Goal: Find specific fact: Find specific fact

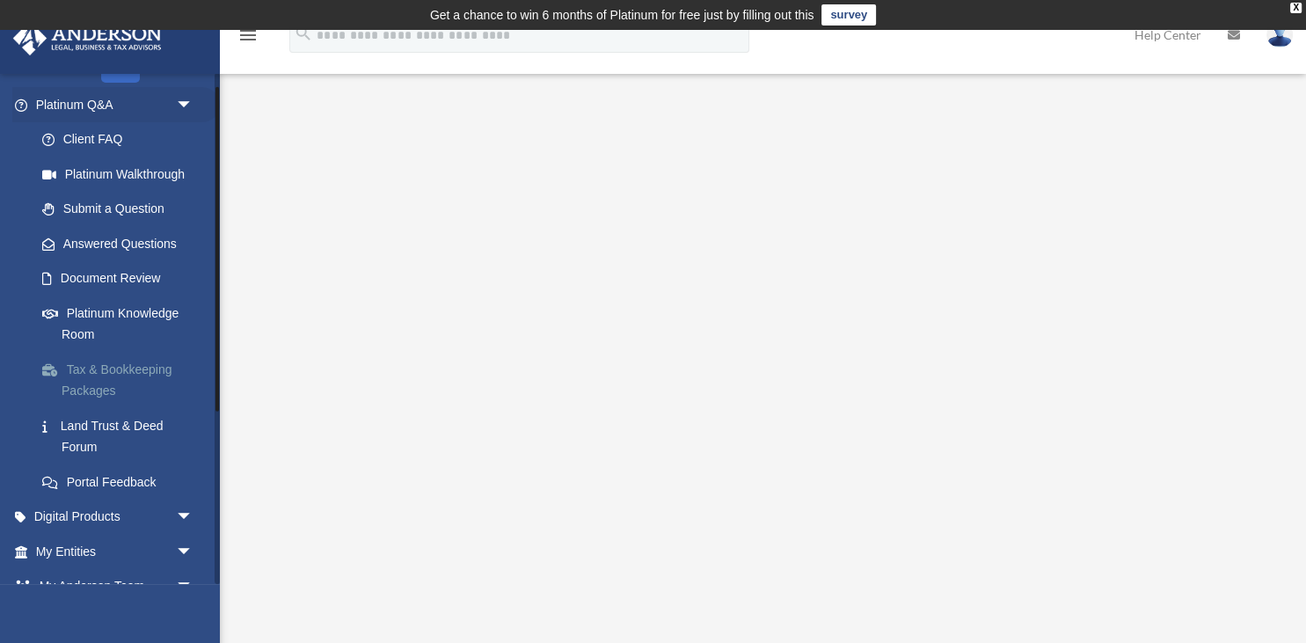
scroll to position [253, 0]
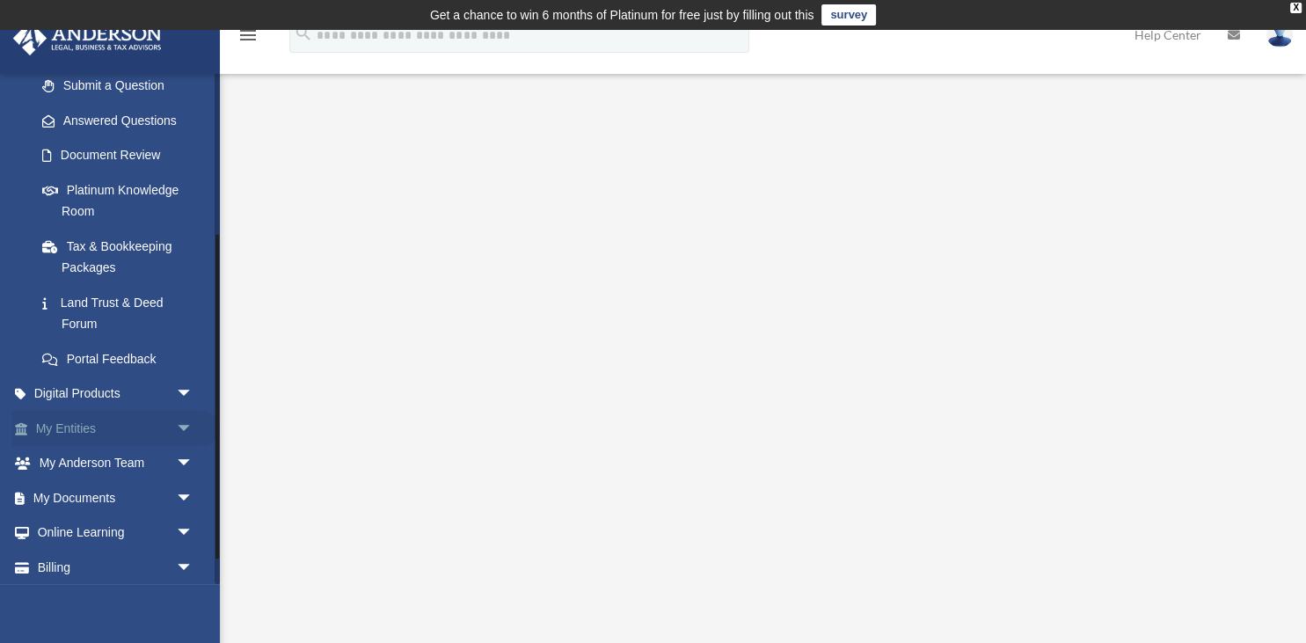
click at [107, 434] on link "My Entities arrow_drop_down" at bounding box center [116, 428] width 208 height 35
click at [183, 423] on span "arrow_drop_down" at bounding box center [193, 429] width 35 height 36
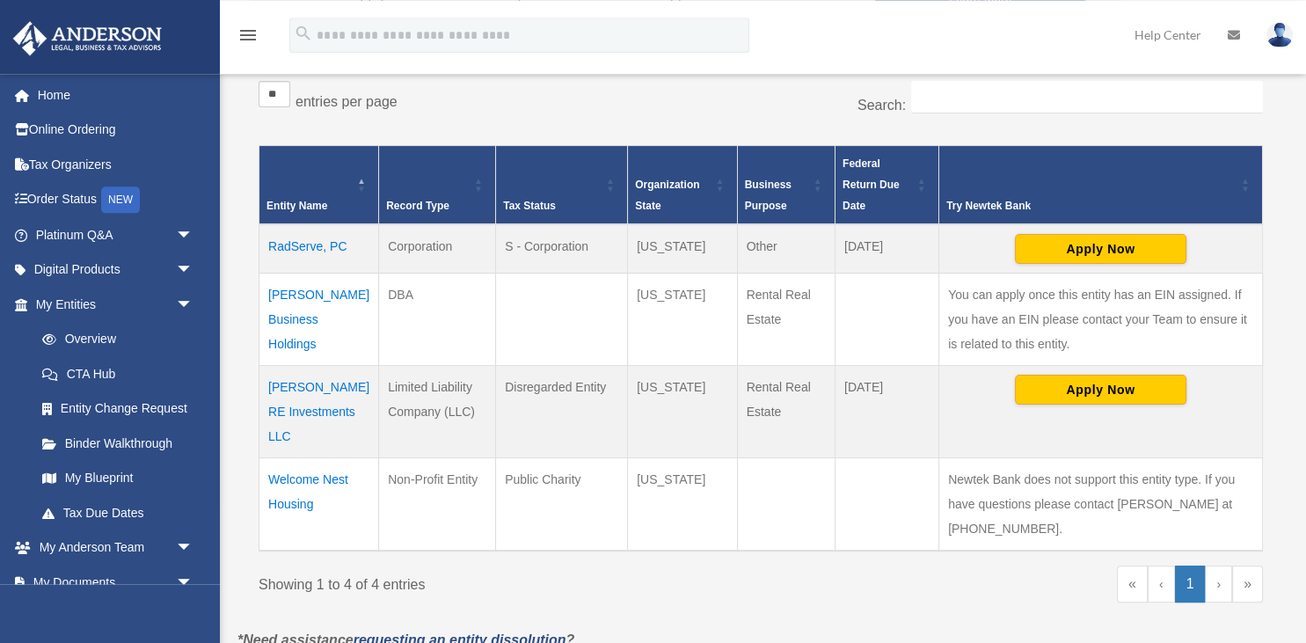
scroll to position [378, 0]
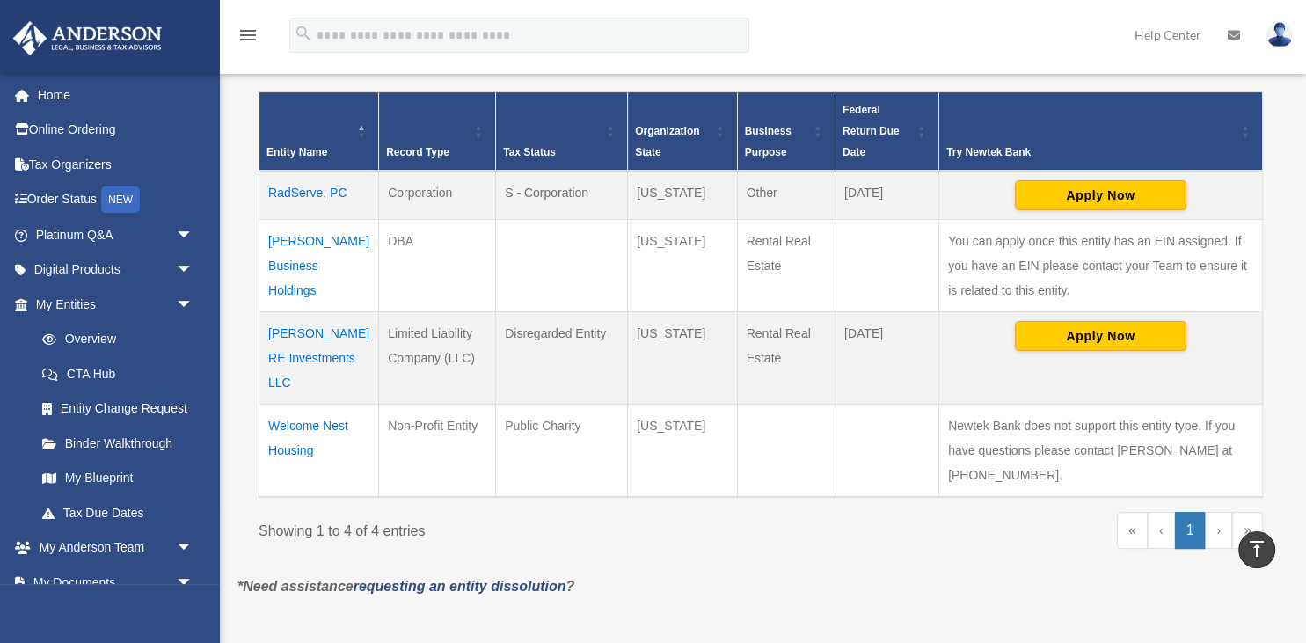
click at [304, 342] on td "[PERSON_NAME] RE Investments LLC" at bounding box center [319, 358] width 120 height 92
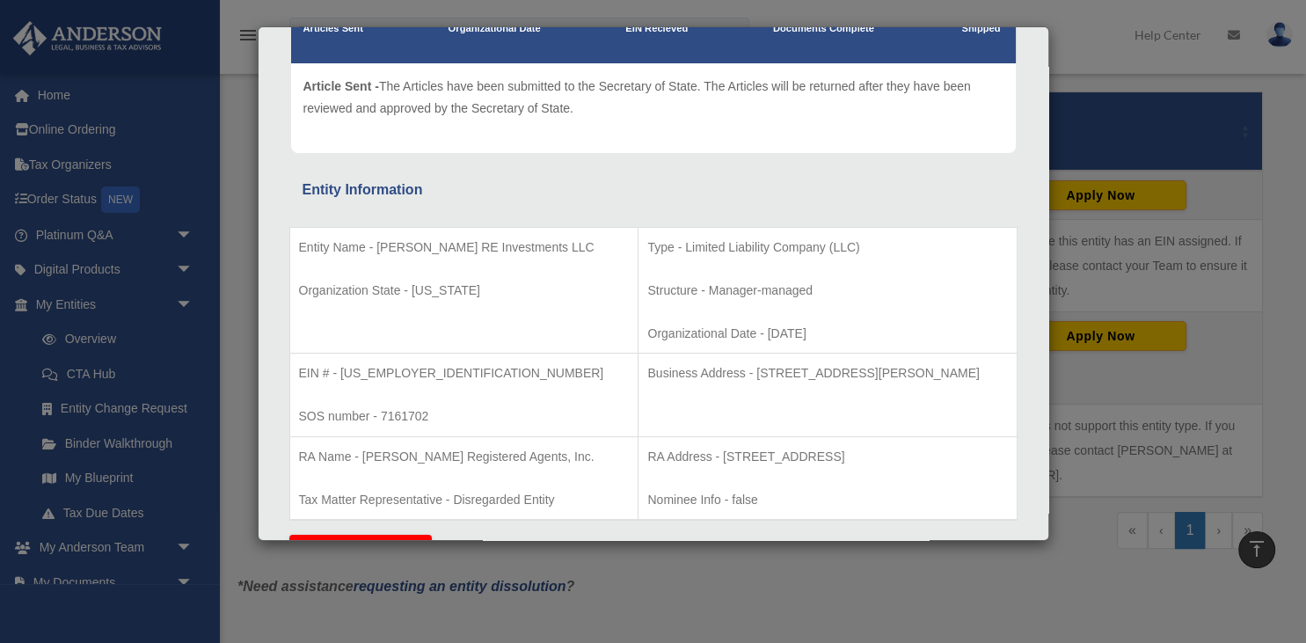
scroll to position [186, 0]
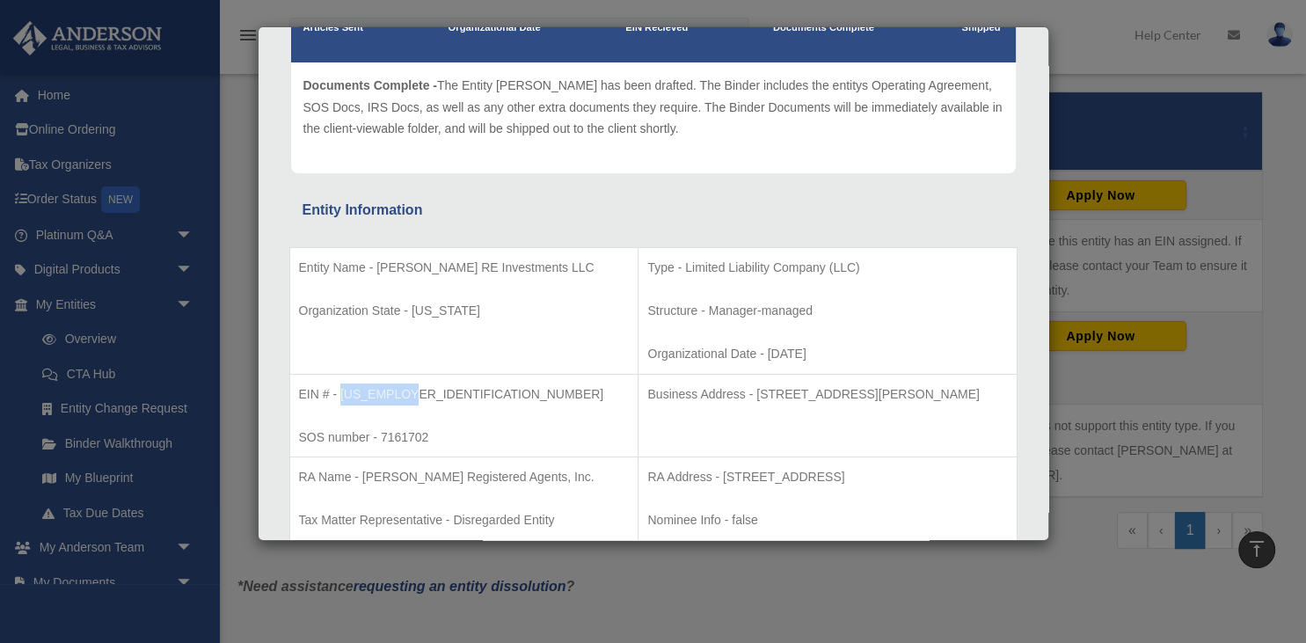
drag, startPoint x: 339, startPoint y: 392, endPoint x: 412, endPoint y: 396, distance: 73.1
click at [412, 396] on p "EIN # - [US_EMPLOYER_IDENTIFICATION_NUMBER]" at bounding box center [464, 394] width 331 height 22
copy p "[US_EMPLOYER_IDENTIFICATION_NUMBER]"
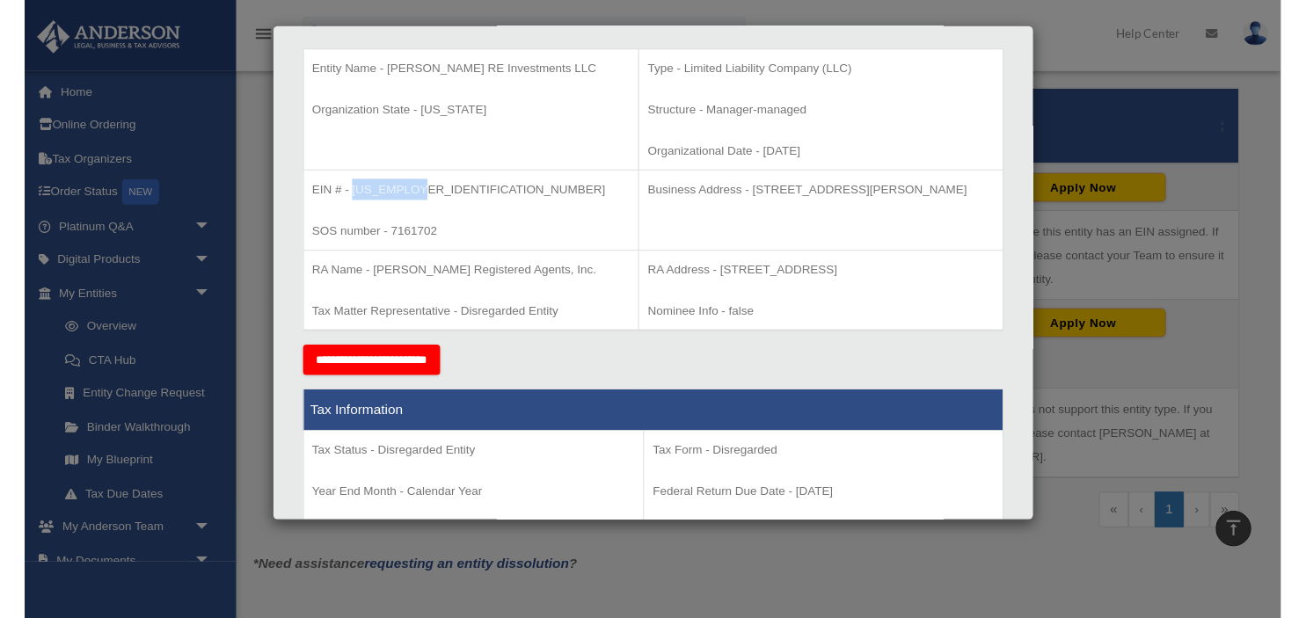
scroll to position [371, 0]
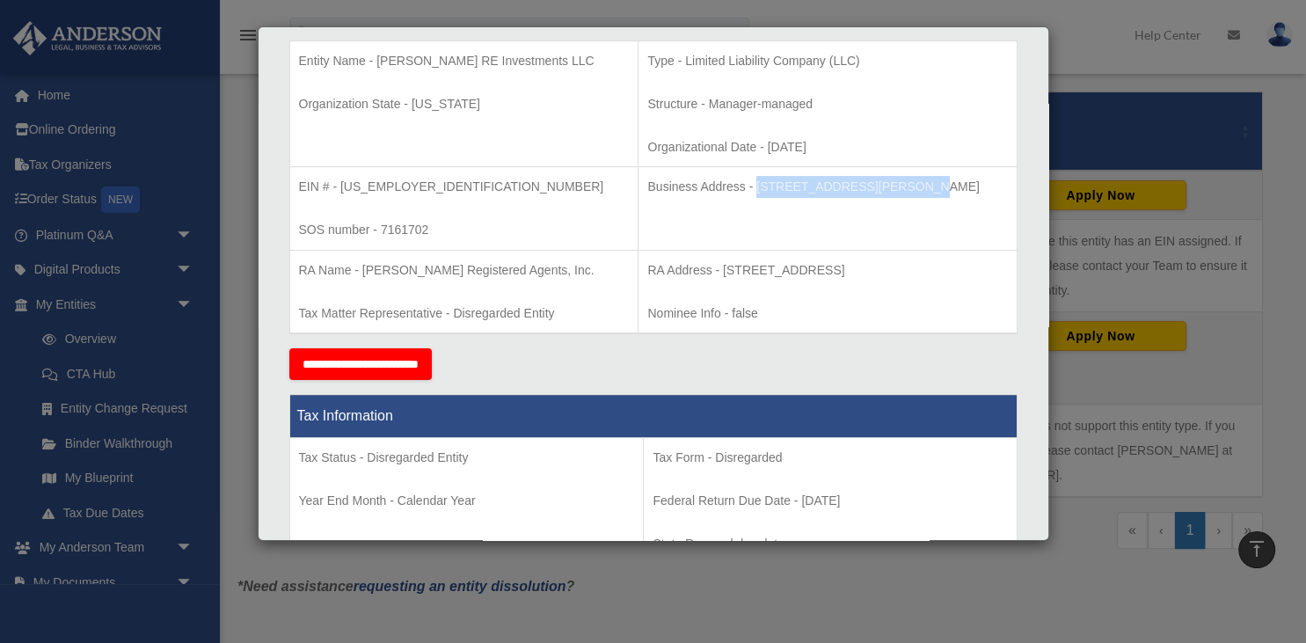
drag, startPoint x: 704, startPoint y: 186, endPoint x: 849, endPoint y: 188, distance: 146.0
click at [849, 188] on p "Business Address - [STREET_ADDRESS][PERSON_NAME]" at bounding box center [827, 187] width 360 height 22
copy p "[STREET_ADDRESS][PERSON_NAME]"
click at [935, 206] on td "Business Address - [STREET_ADDRESS][PERSON_NAME]" at bounding box center [827, 209] width 378 height 84
drag, startPoint x: 984, startPoint y: 185, endPoint x: 857, endPoint y: 185, distance: 127.5
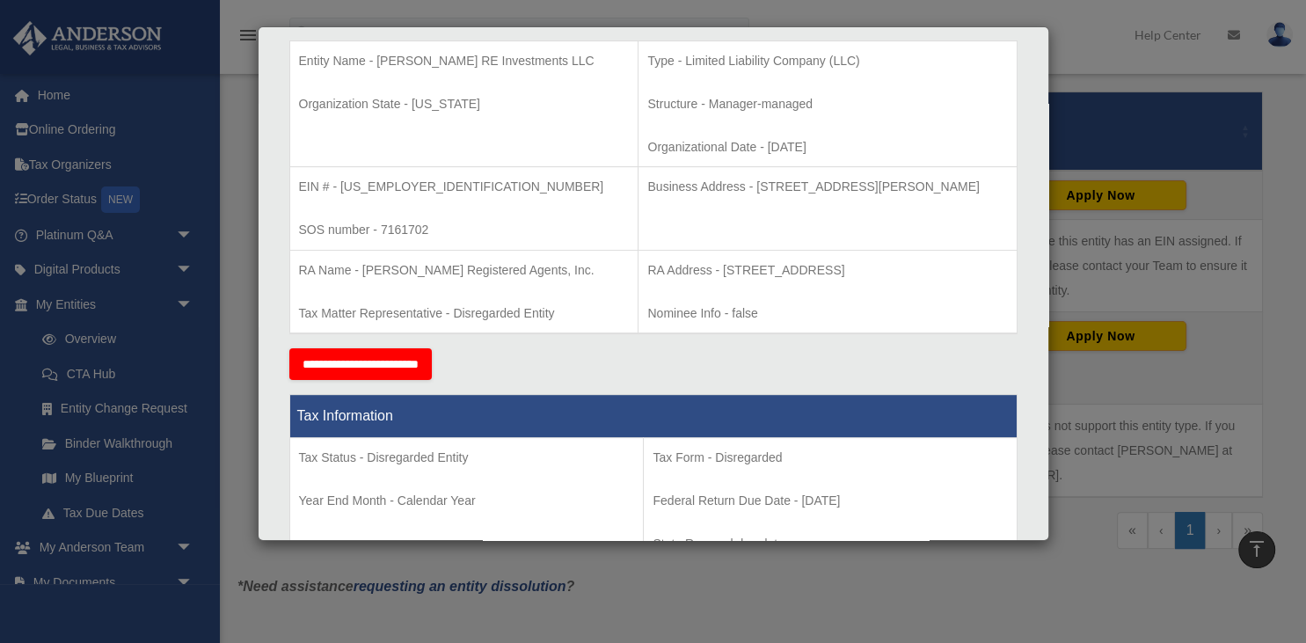
click at [857, 185] on p "Business Address - [STREET_ADDRESS][PERSON_NAME]" at bounding box center [827, 187] width 360 height 22
copy p "[GEOGRAPHIC_DATA]"
drag, startPoint x: 380, startPoint y: 224, endPoint x: 433, endPoint y: 220, distance: 52.9
click at [433, 220] on p "SOS number - 7161702" at bounding box center [464, 230] width 331 height 22
copy p "7161702"
